Goal: Information Seeking & Learning: Learn about a topic

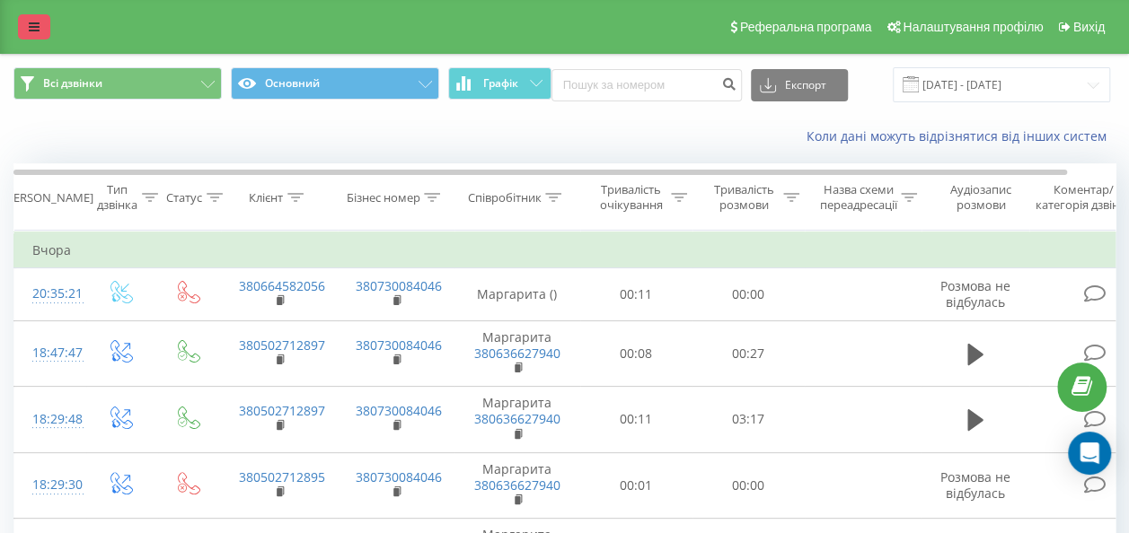
click at [30, 22] on icon at bounding box center [34, 27] width 11 height 13
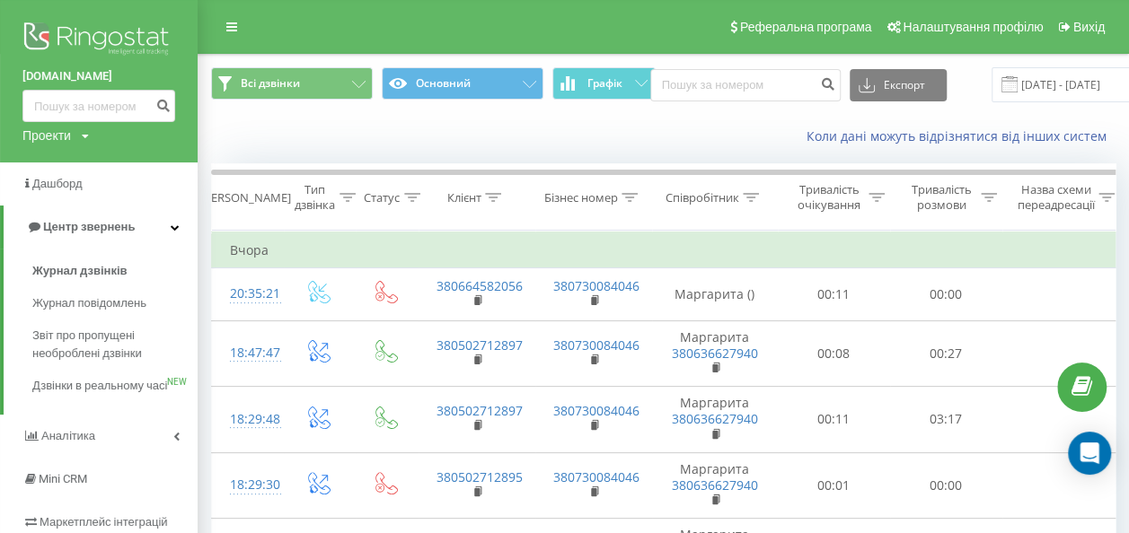
click at [544, 136] on div "Коли дані можуть відрізнятися вiд інших систем" at bounding box center [662, 136] width 929 height 43
click at [117, 292] on link "Журнал повідомлень" at bounding box center [114, 303] width 165 height 32
click at [90, 269] on span "Журнал дзвінків" at bounding box center [79, 271] width 95 height 18
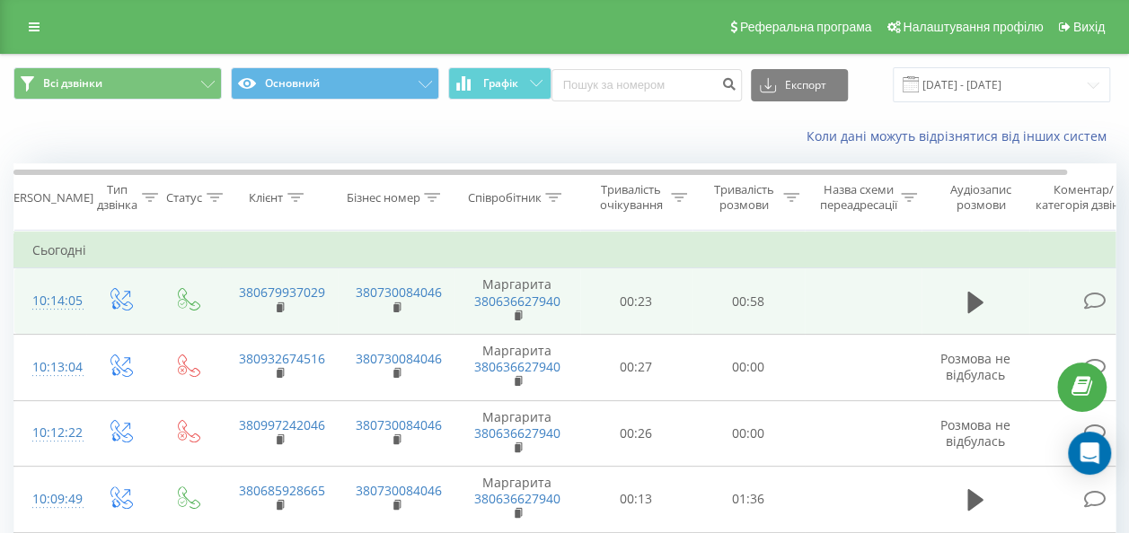
click at [953, 298] on td at bounding box center [975, 301] width 108 height 66
click at [972, 305] on icon at bounding box center [975, 302] width 16 height 22
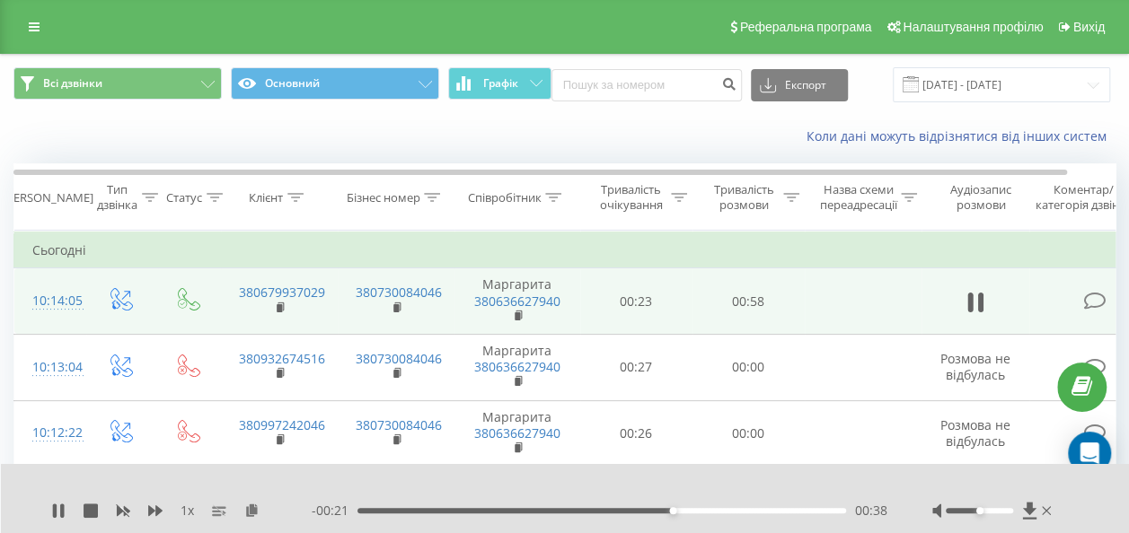
click at [628, 512] on div "00:38" at bounding box center [601, 510] width 488 height 5
click at [576, 519] on div "- 00:25 00:34 00:34" at bounding box center [599, 511] width 575 height 18
click at [576, 514] on div "- 00:24 00:34 00:34" at bounding box center [599, 511] width 575 height 18
click at [577, 512] on div "- 00:24 00:34 00:34" at bounding box center [599, 511] width 575 height 18
click at [578, 510] on div "00:34" at bounding box center [601, 510] width 488 height 5
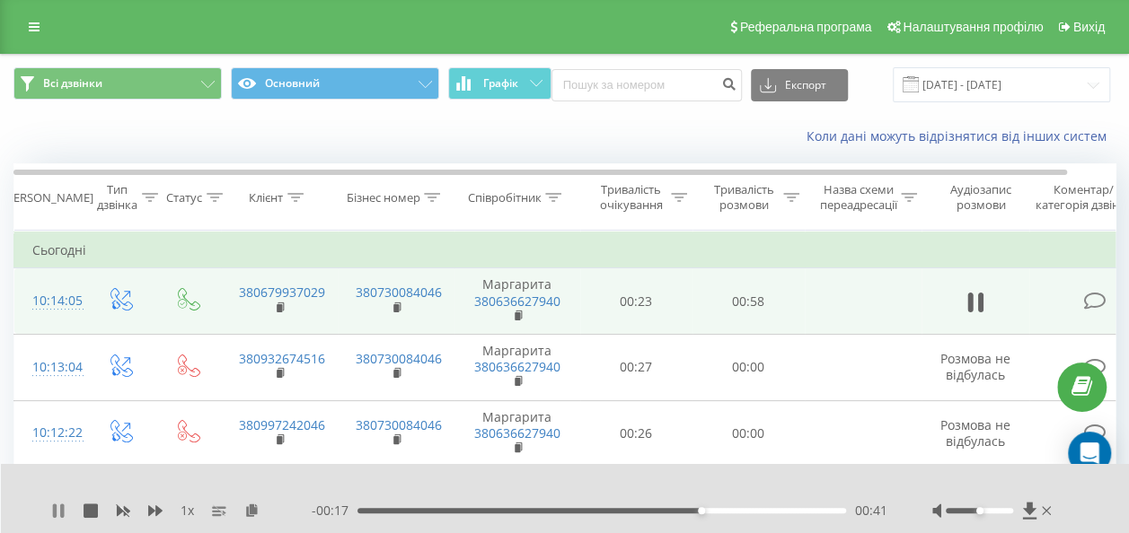
click at [55, 505] on icon at bounding box center [55, 511] width 4 height 14
click at [54, 504] on icon at bounding box center [58, 511] width 11 height 14
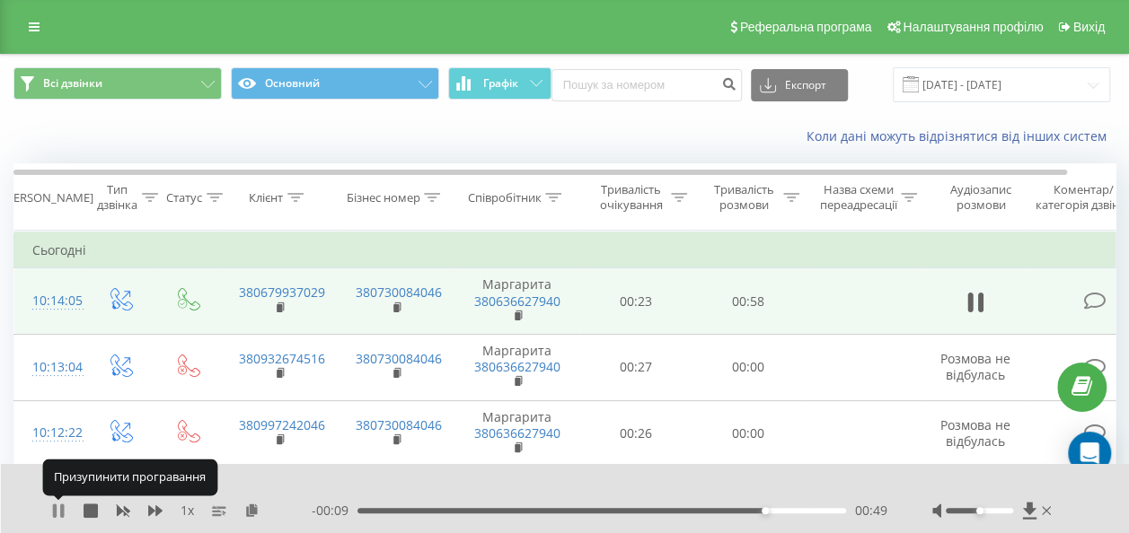
click at [57, 511] on icon at bounding box center [58, 511] width 14 height 14
